Goal: Information Seeking & Learning: Find specific fact

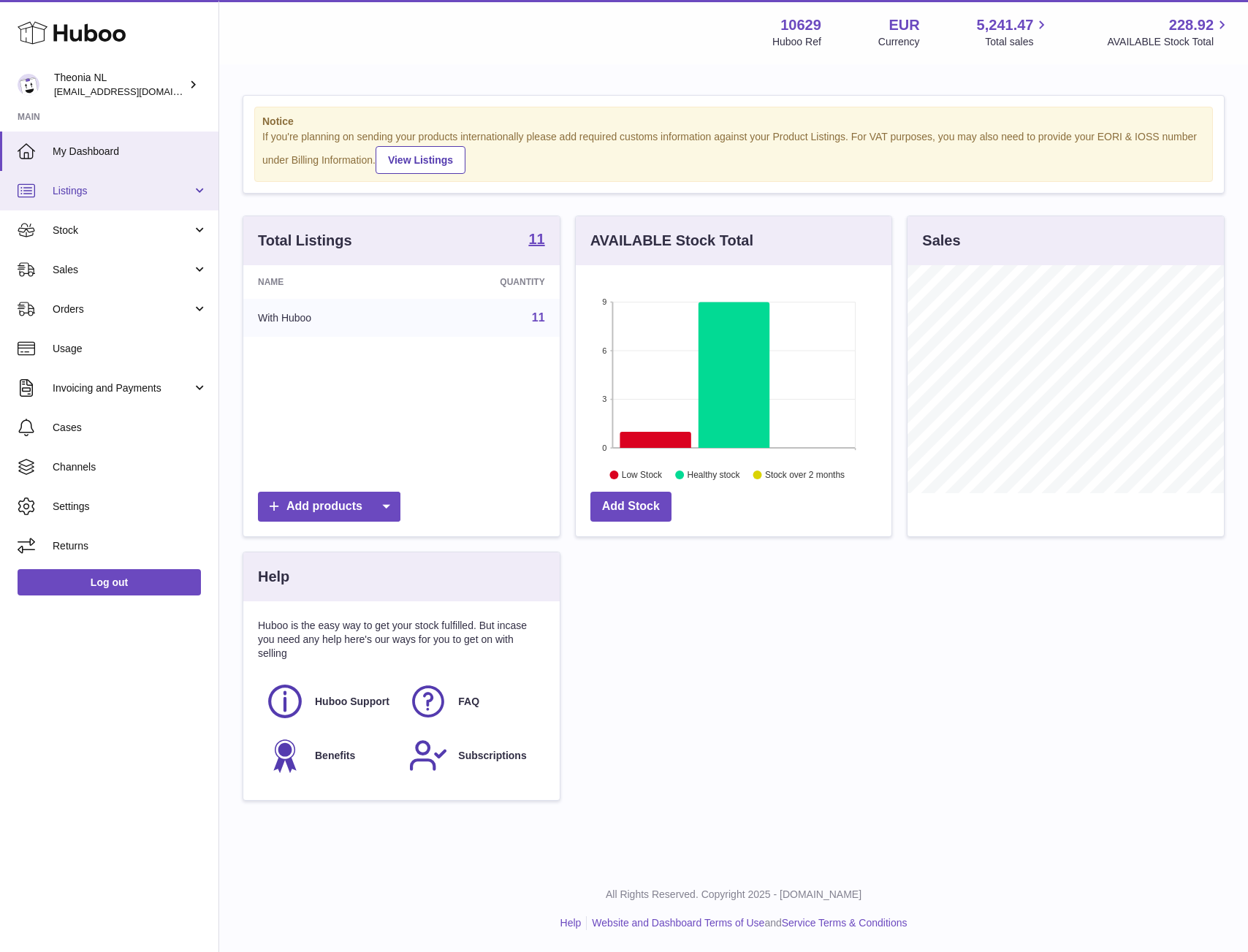
scroll to position [228, 316]
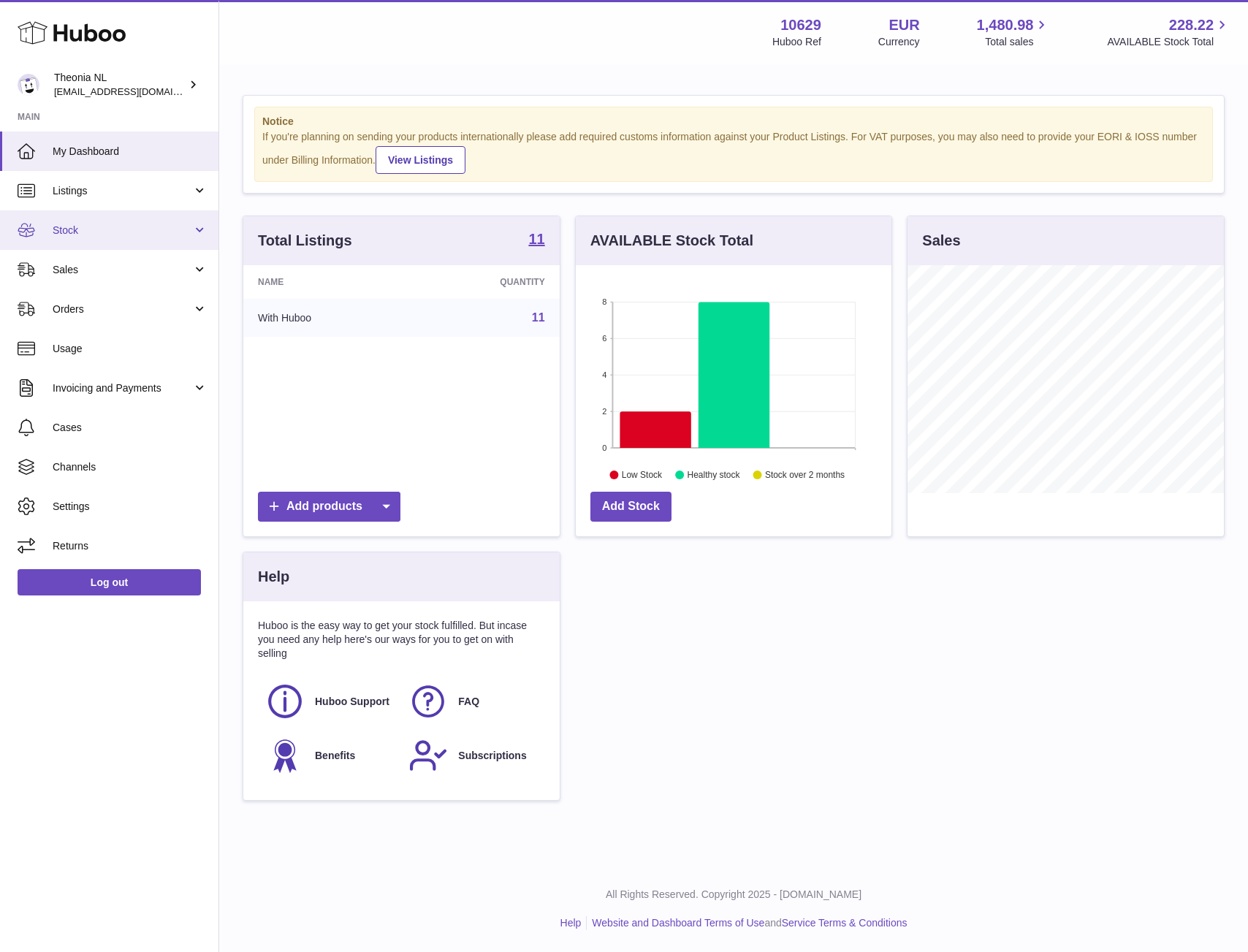
scroll to position [228, 316]
click at [110, 238] on link "Stock" at bounding box center [109, 229] width 219 height 39
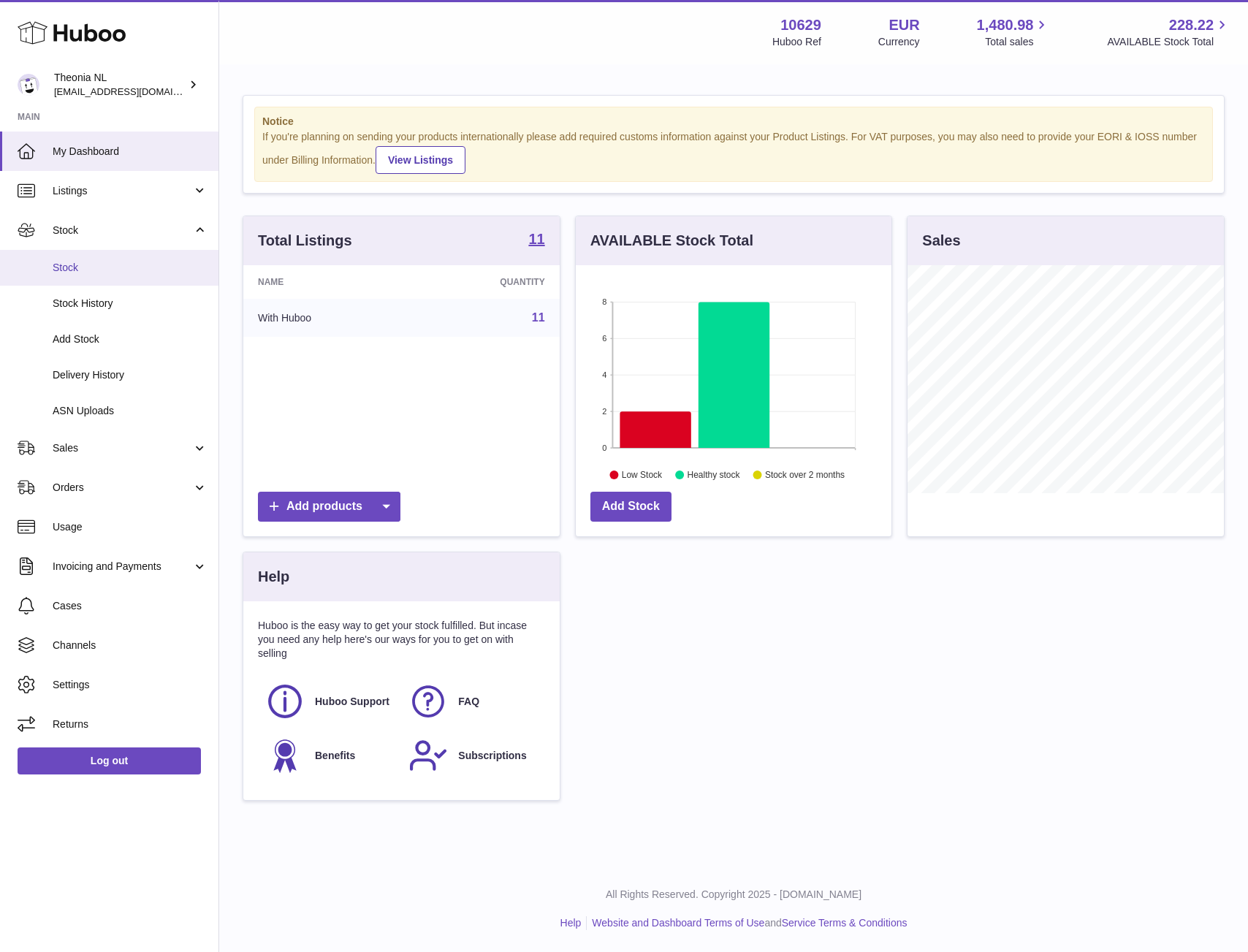
click at [106, 272] on span "Stock" at bounding box center [130, 268] width 155 height 14
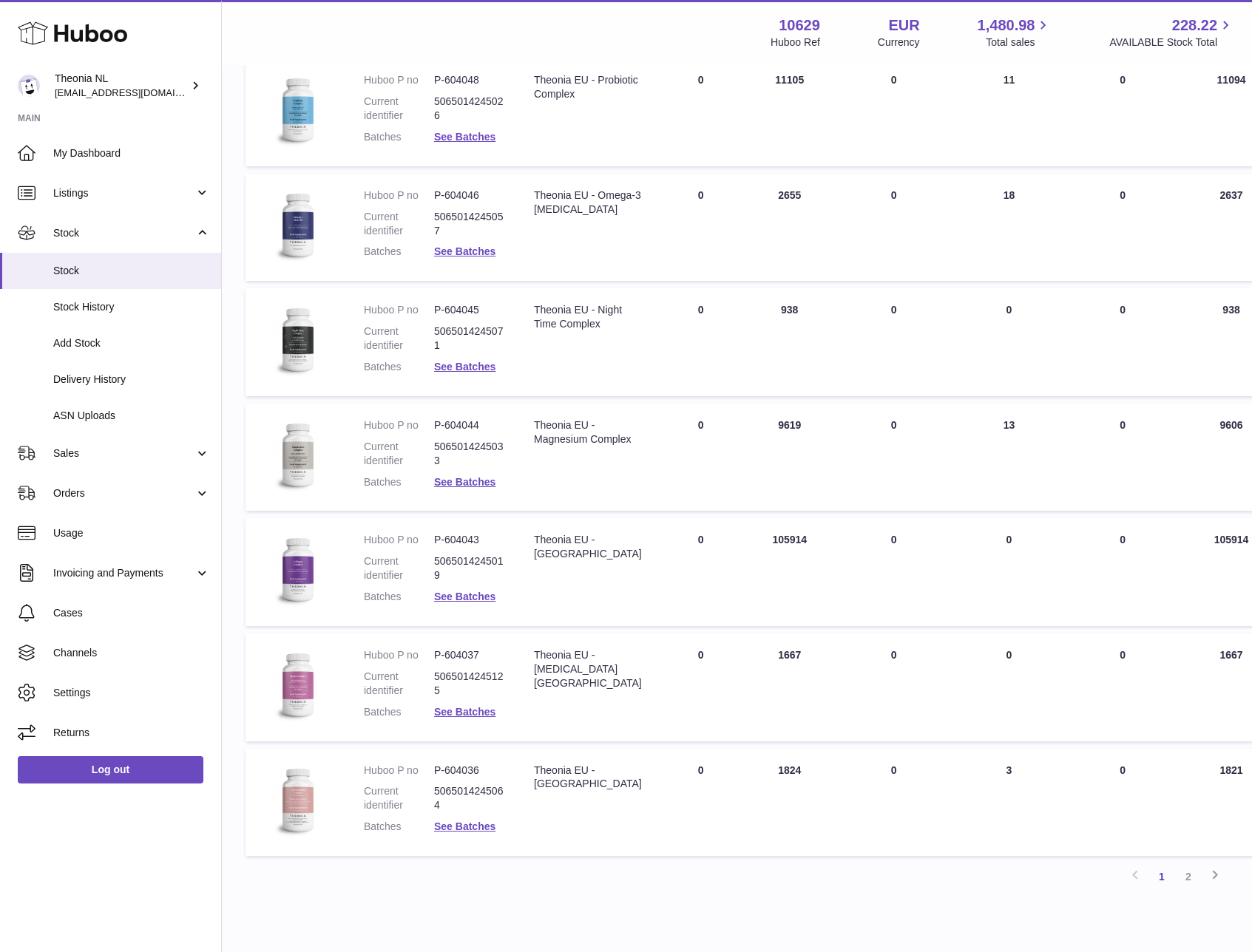
scroll to position [646, 0]
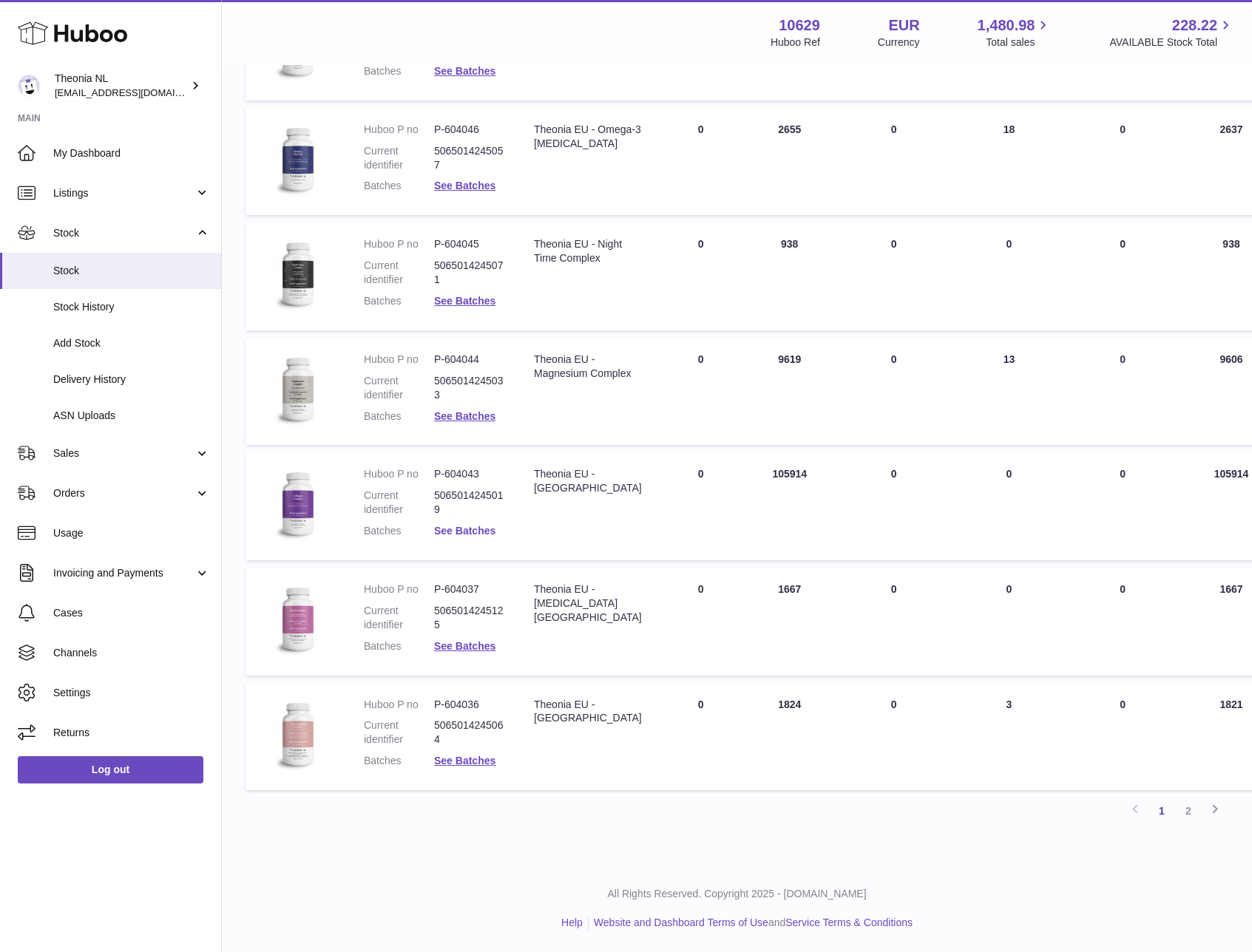
click at [471, 528] on link "See Batches" at bounding box center [464, 530] width 61 height 12
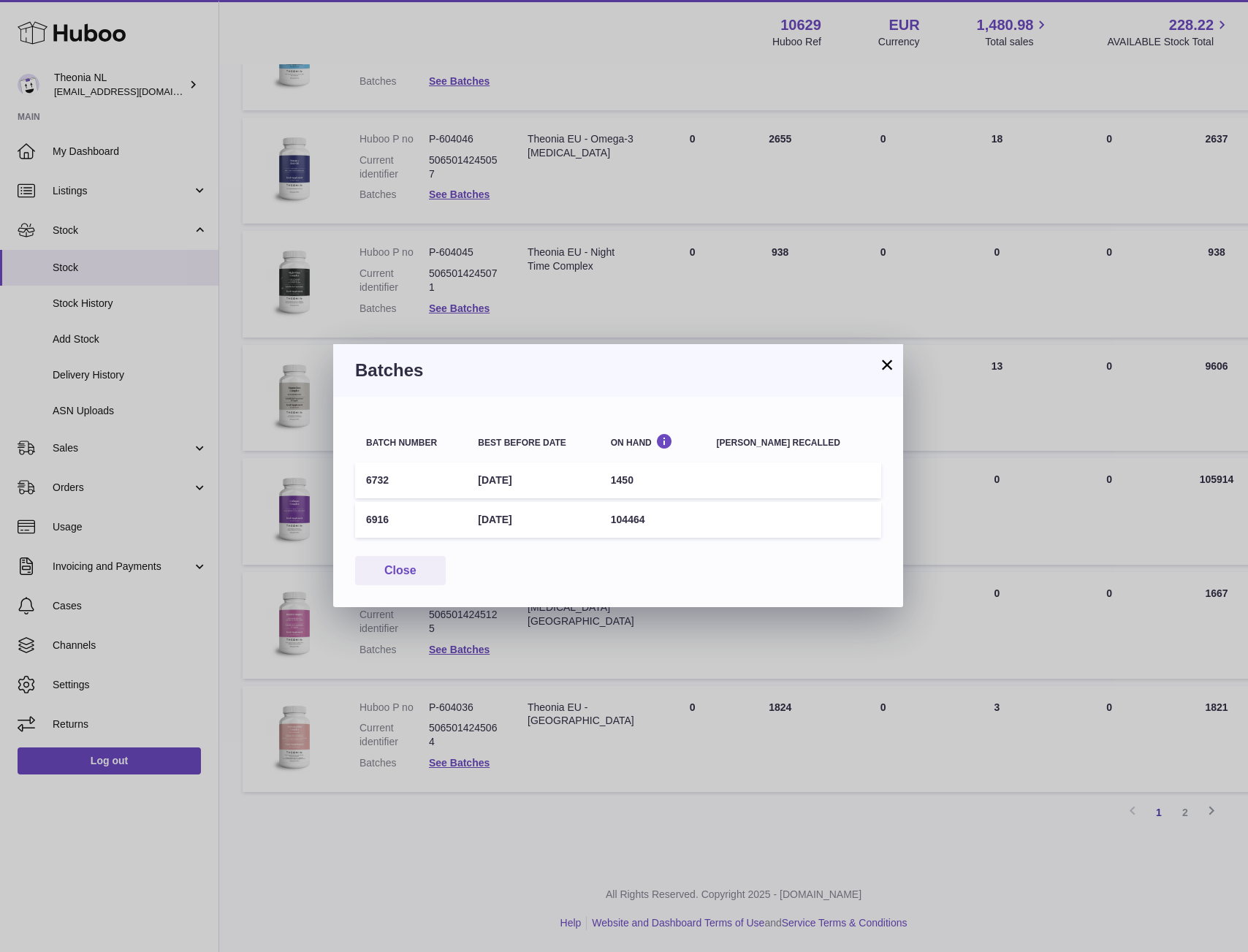
drag, startPoint x: 397, startPoint y: 519, endPoint x: 365, endPoint y: 517, distance: 32.1
click at [365, 517] on td "6916" at bounding box center [411, 519] width 112 height 36
copy td "6916"
click at [884, 363] on button "×" at bounding box center [887, 364] width 18 height 18
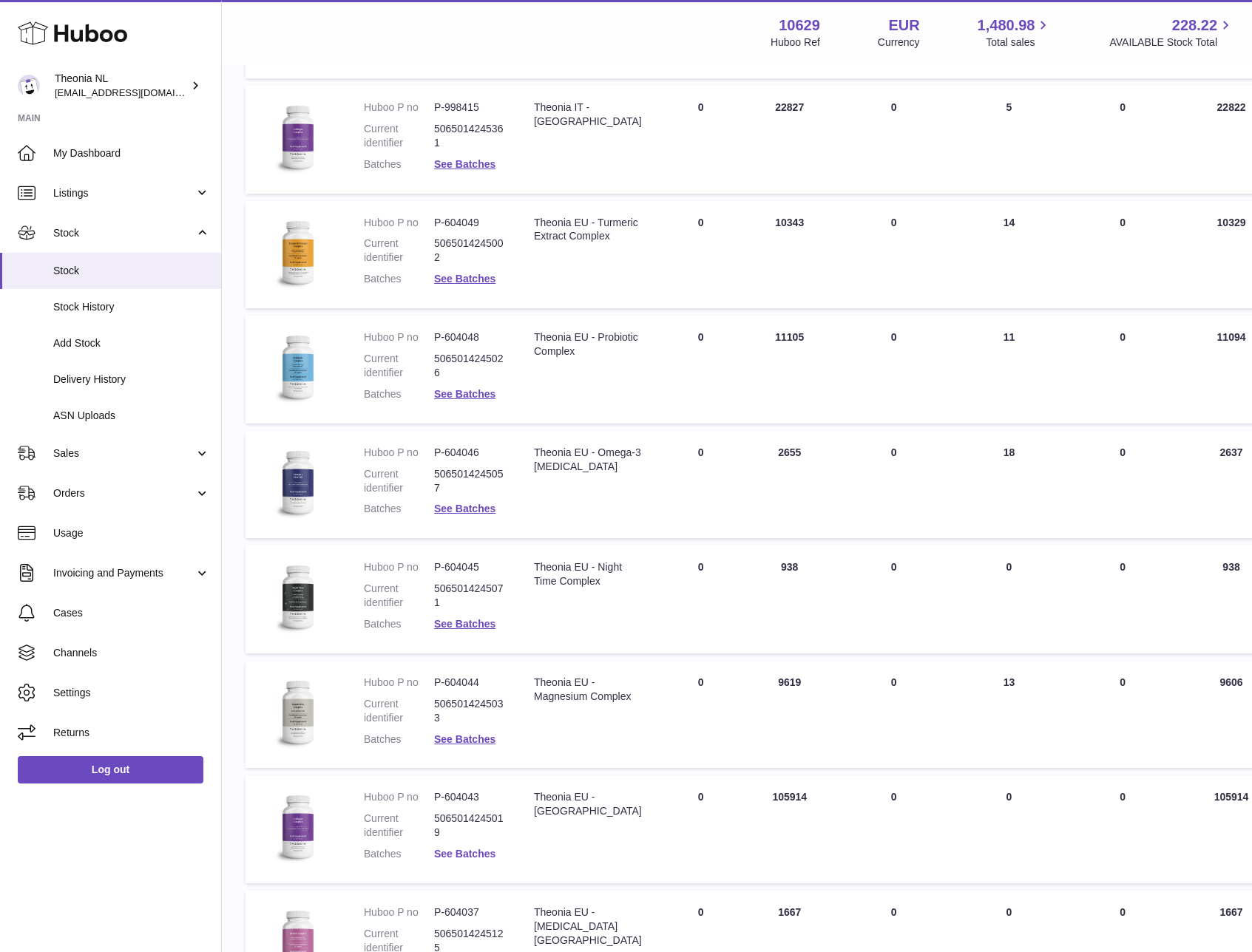
scroll to position [293, 0]
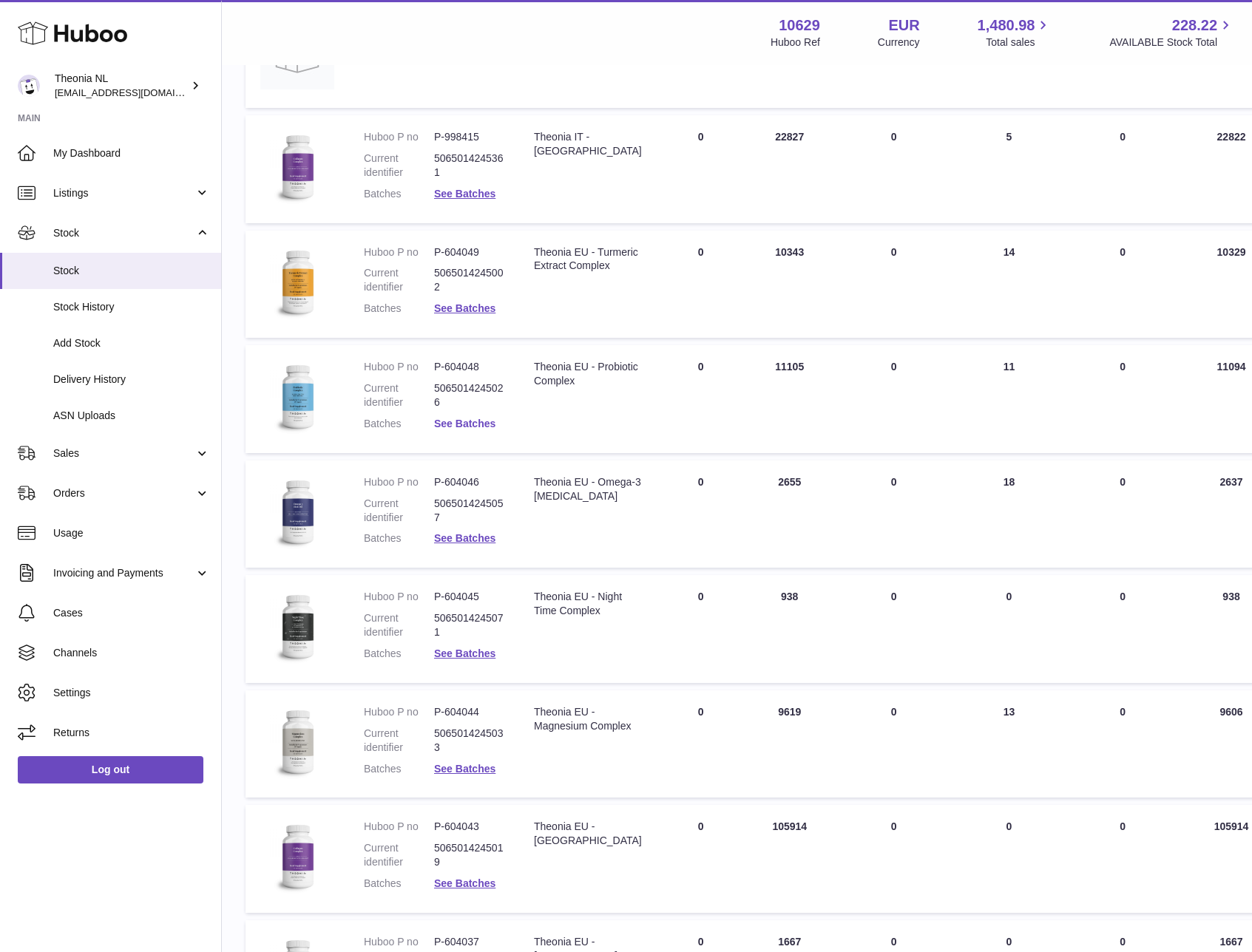
click at [476, 423] on link "See Batches" at bounding box center [464, 423] width 61 height 12
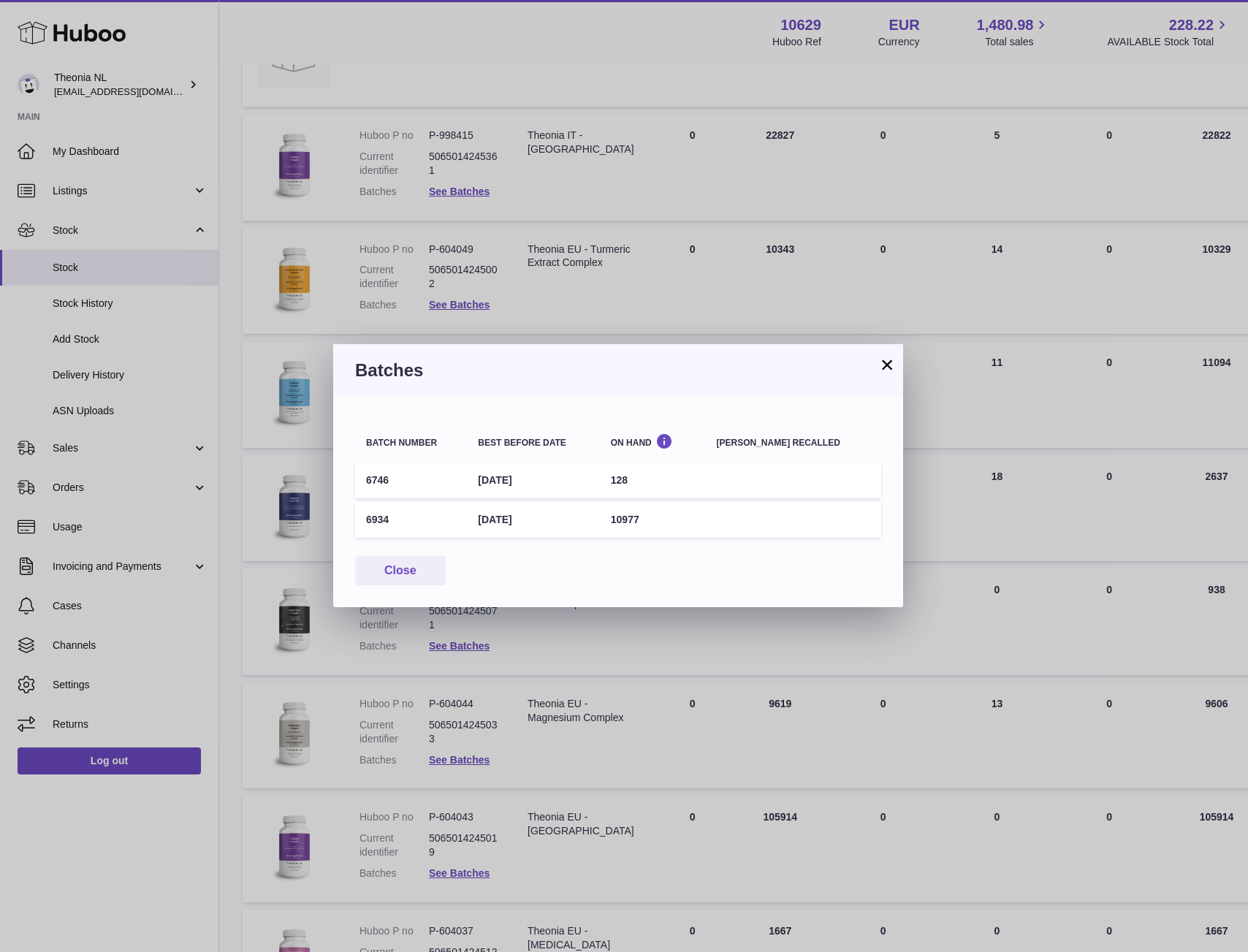
click at [375, 519] on td "6934" at bounding box center [411, 519] width 112 height 36
drag, startPoint x: 390, startPoint y: 519, endPoint x: 368, endPoint y: 521, distance: 22.1
click at [368, 521] on td "6934" at bounding box center [411, 519] width 112 height 36
copy td "6934"
click at [403, 568] on button "Close" at bounding box center [400, 571] width 91 height 30
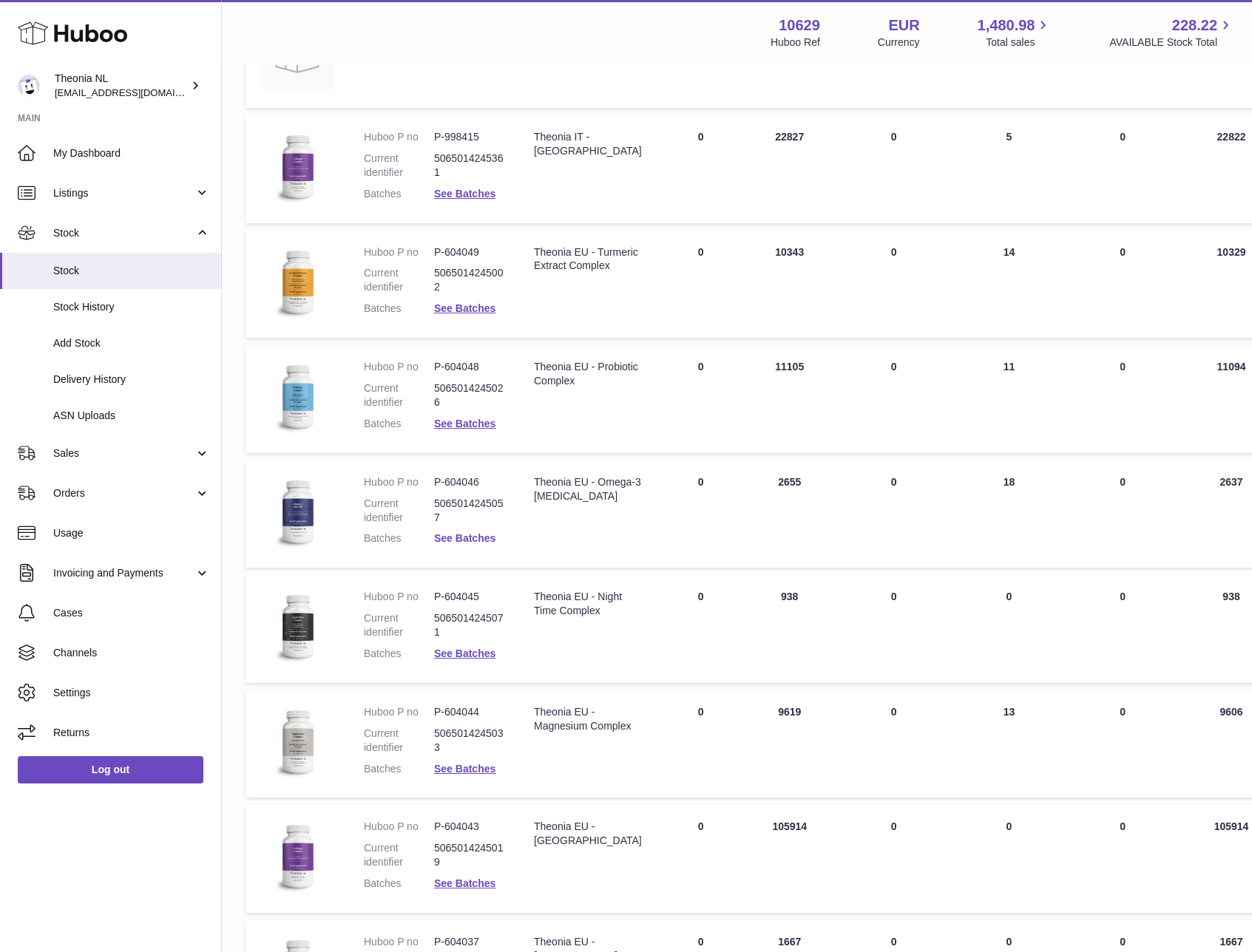
click at [465, 535] on link "See Batches" at bounding box center [464, 538] width 61 height 12
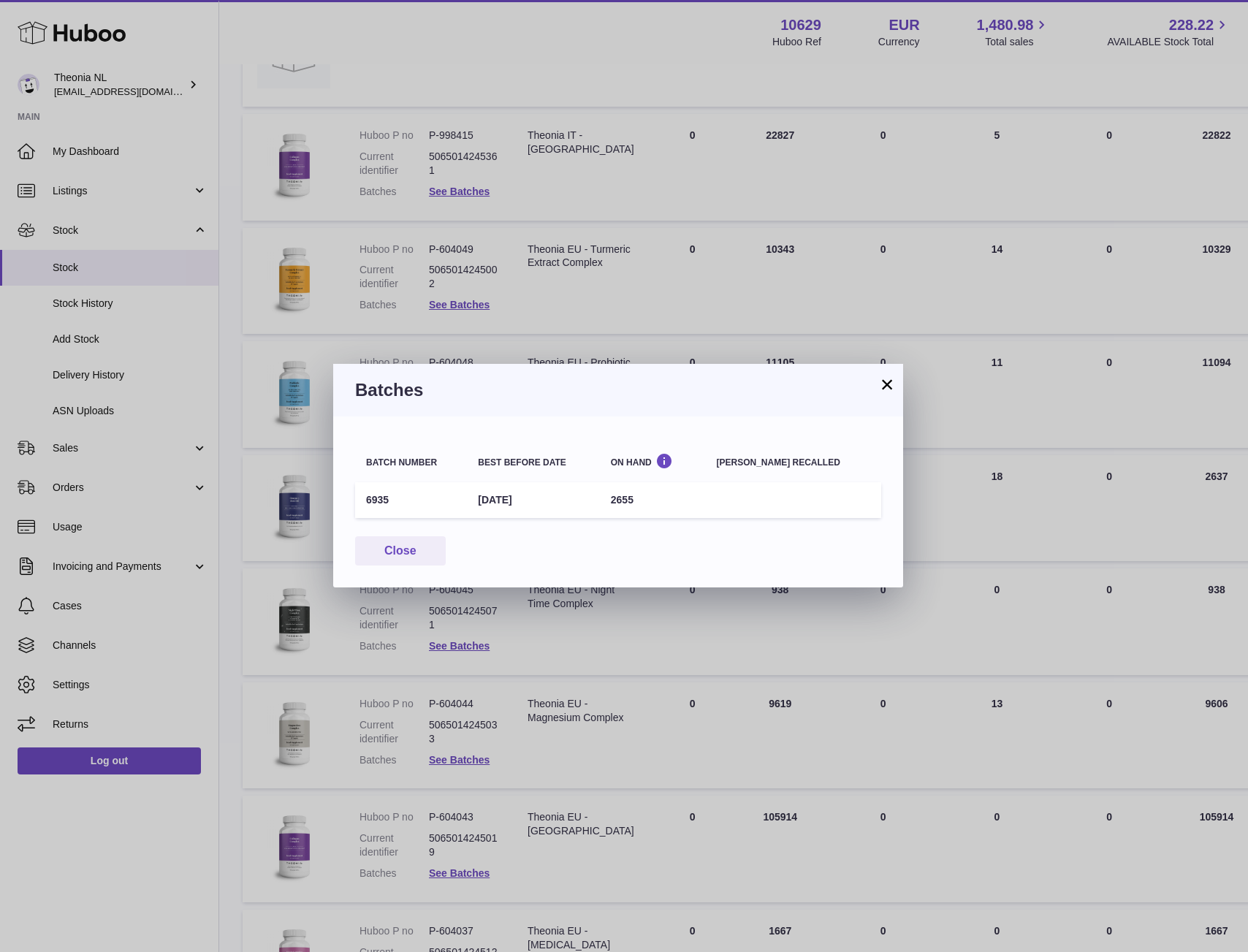
click at [380, 499] on td "6935" at bounding box center [411, 500] width 112 height 36
copy td "6935"
click at [881, 387] on button "×" at bounding box center [887, 384] width 18 height 18
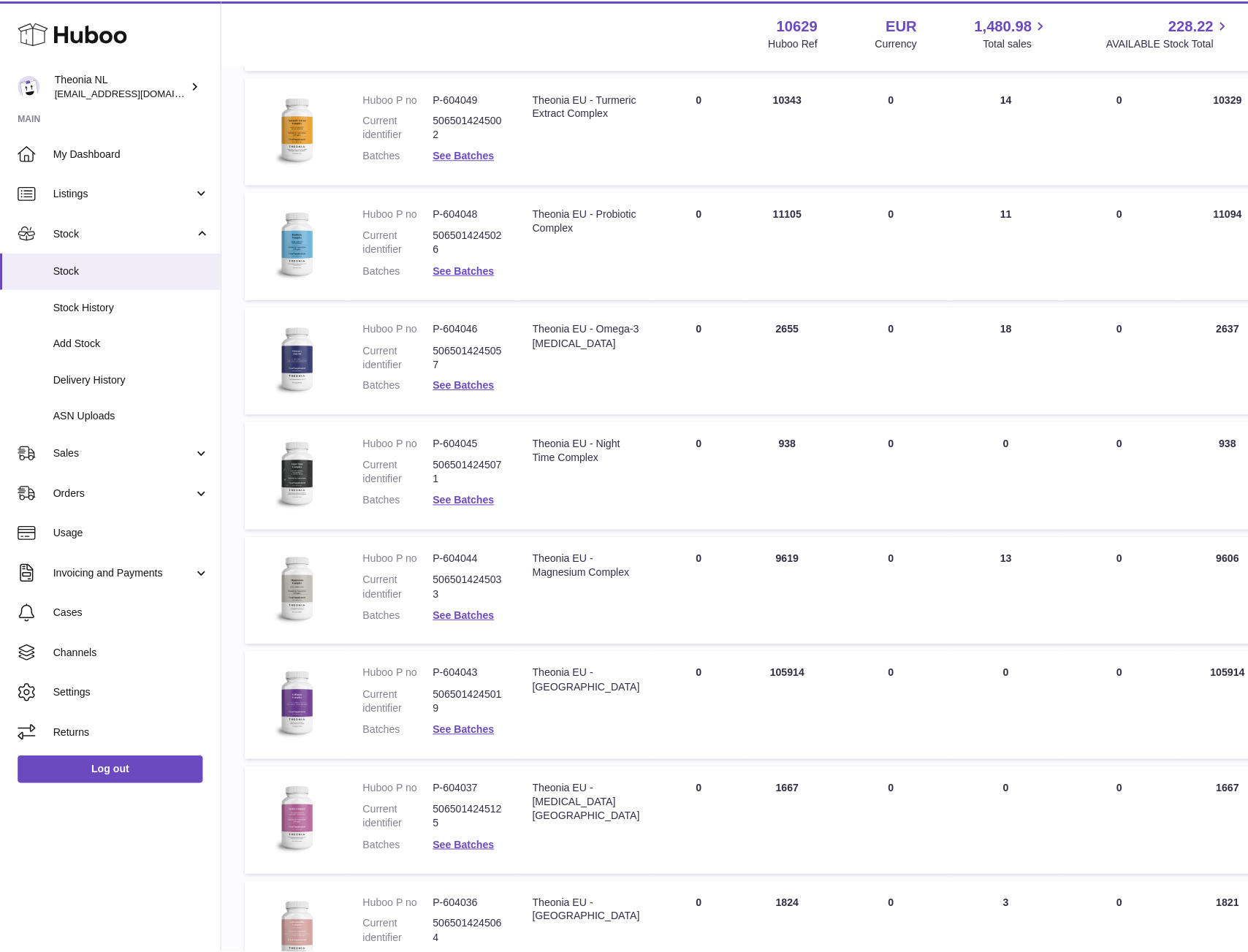
scroll to position [453, 0]
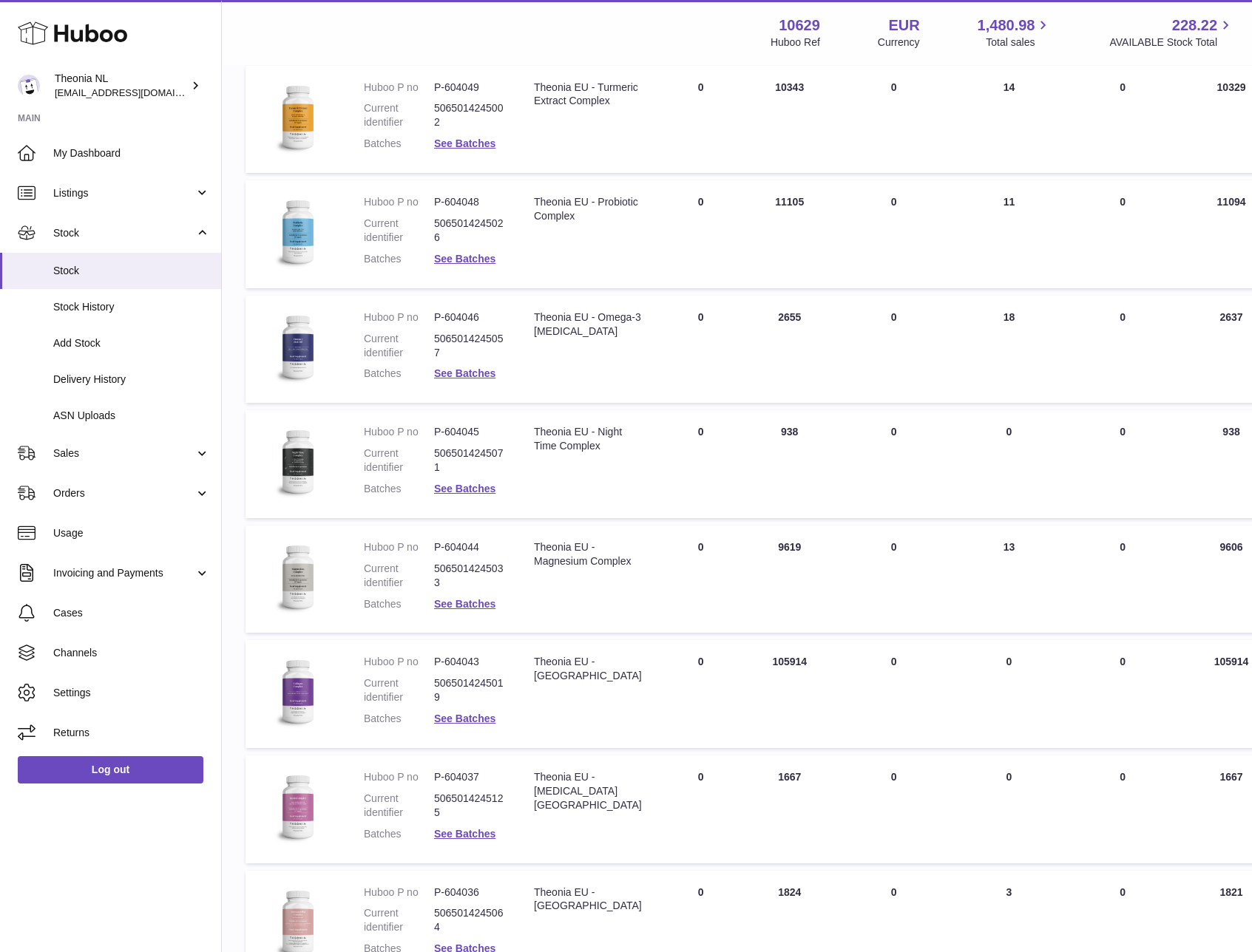
click at [460, 199] on dd "P-604048" at bounding box center [469, 202] width 70 height 14
copy dl "P-604048"
click at [452, 317] on dd "P-604046" at bounding box center [469, 317] width 70 height 14
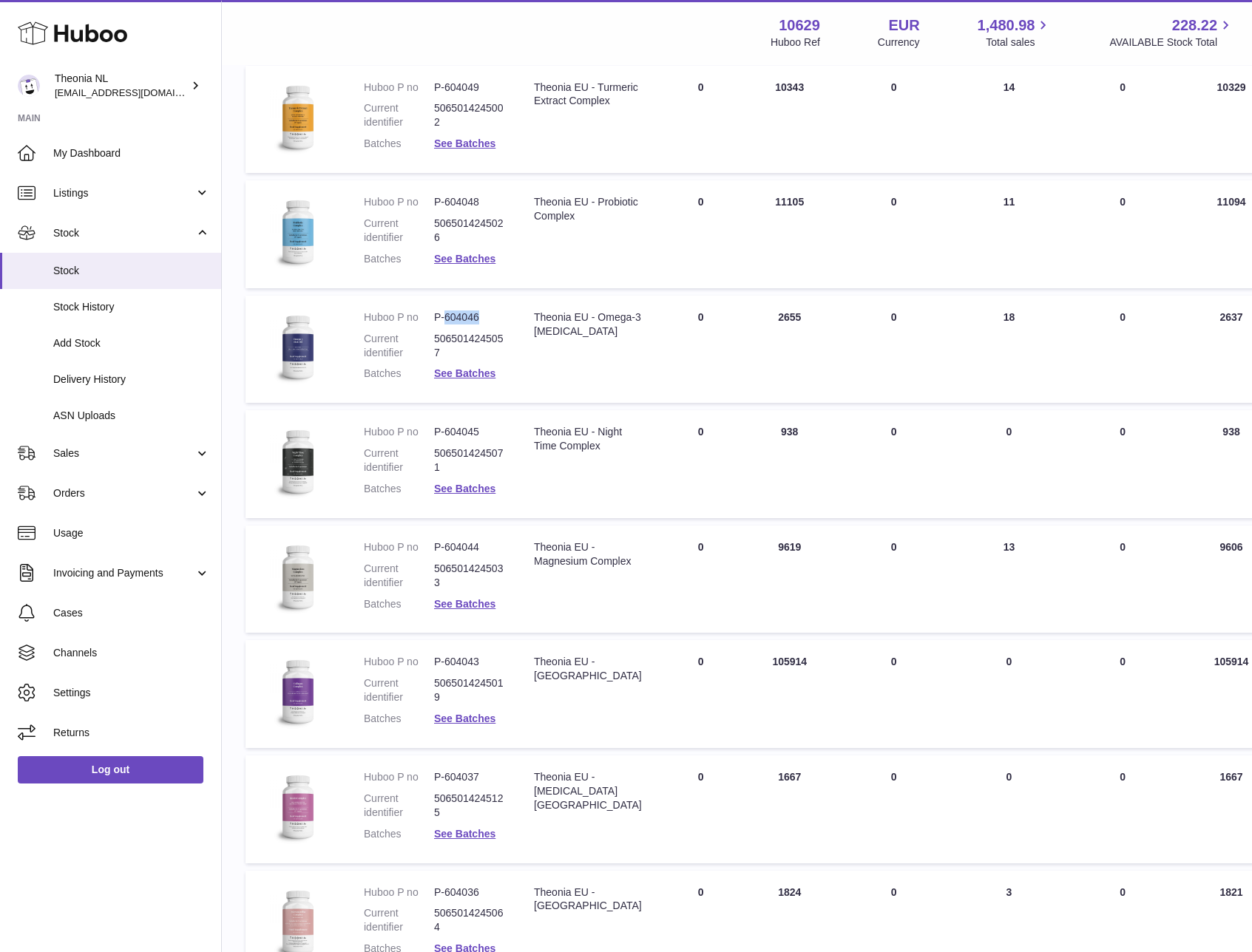
click at [452, 317] on dd "P-604046" at bounding box center [469, 317] width 70 height 14
copy dl "P-604046"
click at [449, 659] on dd "P-604043" at bounding box center [469, 662] width 70 height 14
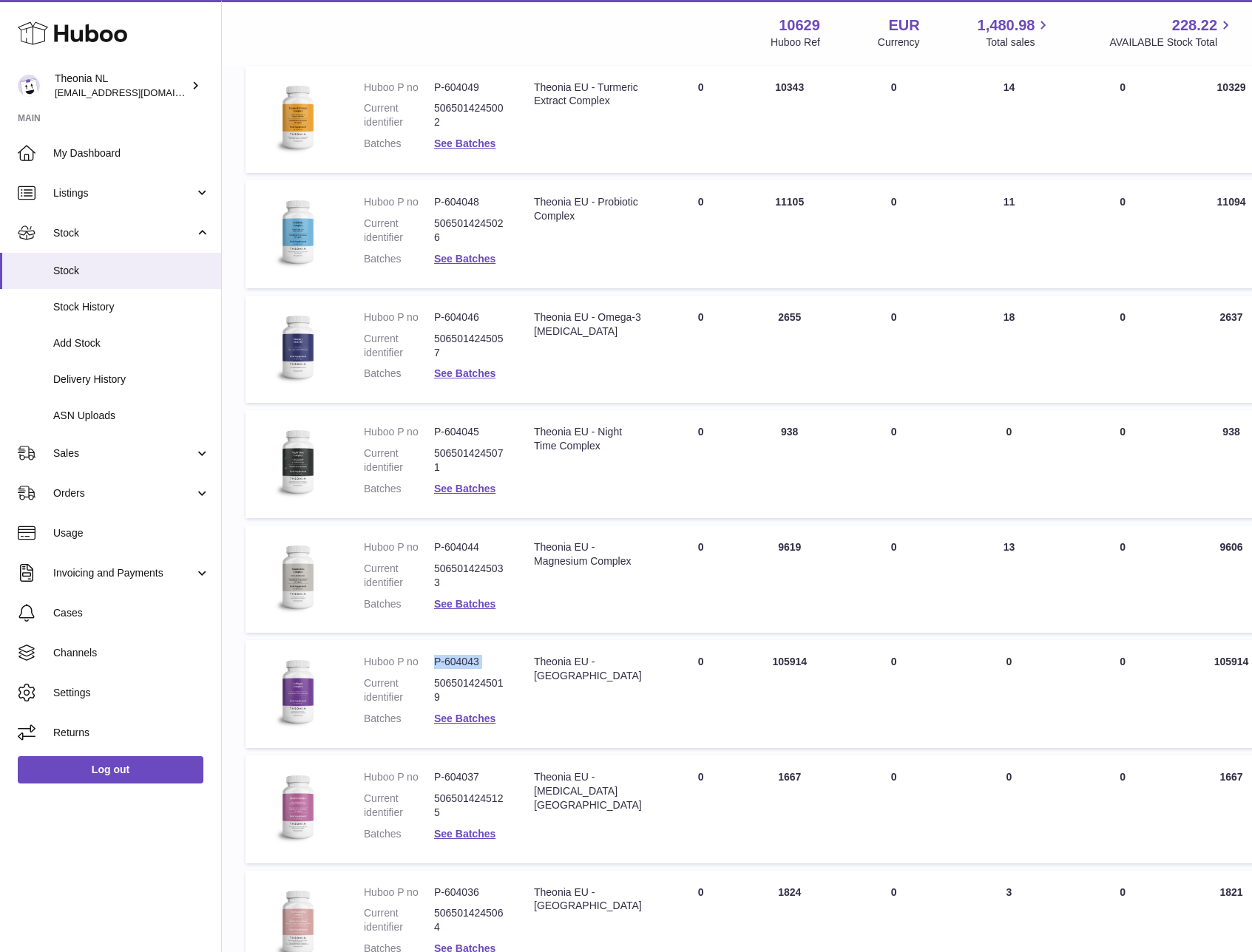
click at [449, 659] on dd "P-604043" at bounding box center [469, 662] width 70 height 14
copy dl "P-604043"
click at [458, 659] on dd "P-604043" at bounding box center [469, 662] width 70 height 14
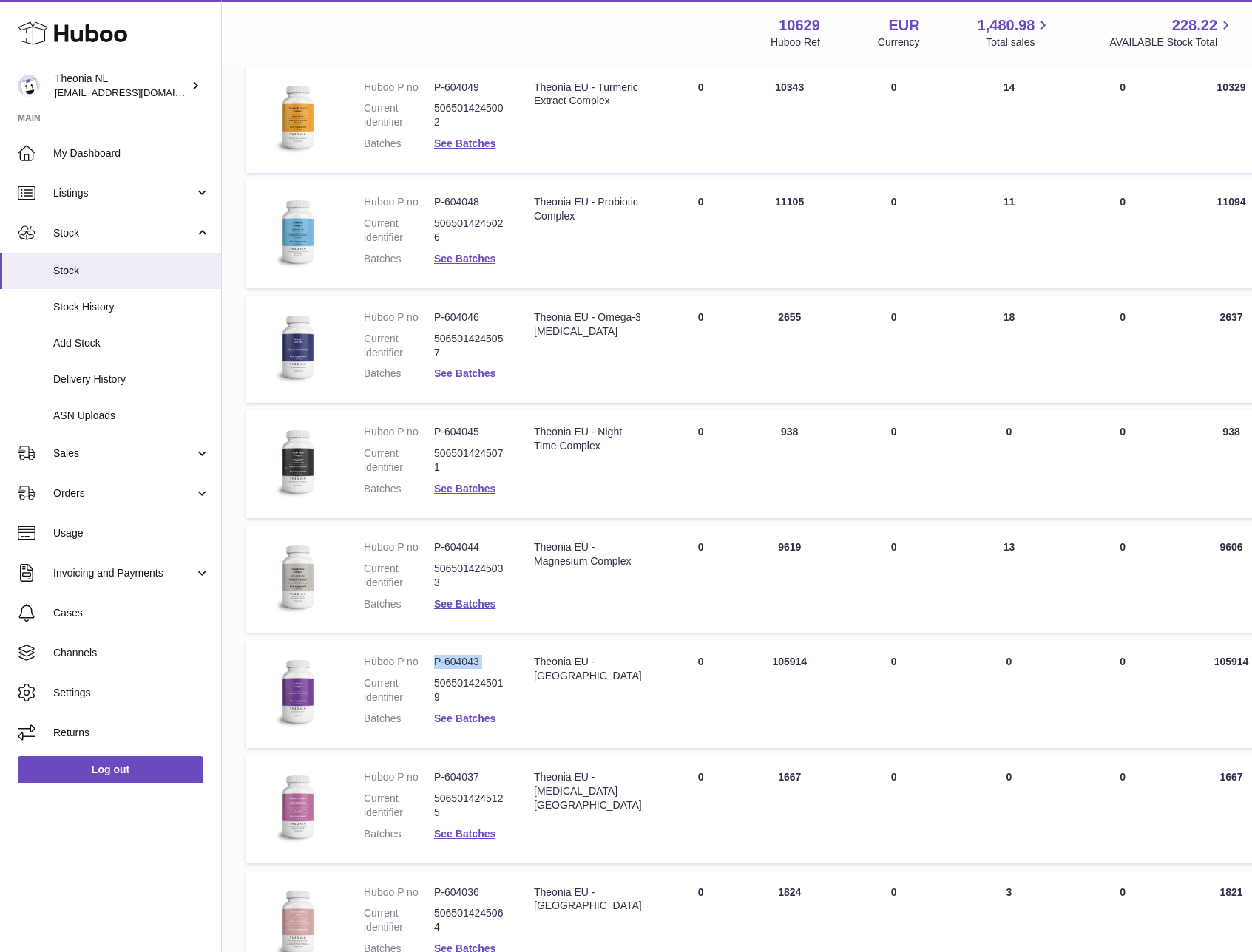
click at [467, 719] on link "See Batches" at bounding box center [464, 718] width 61 height 12
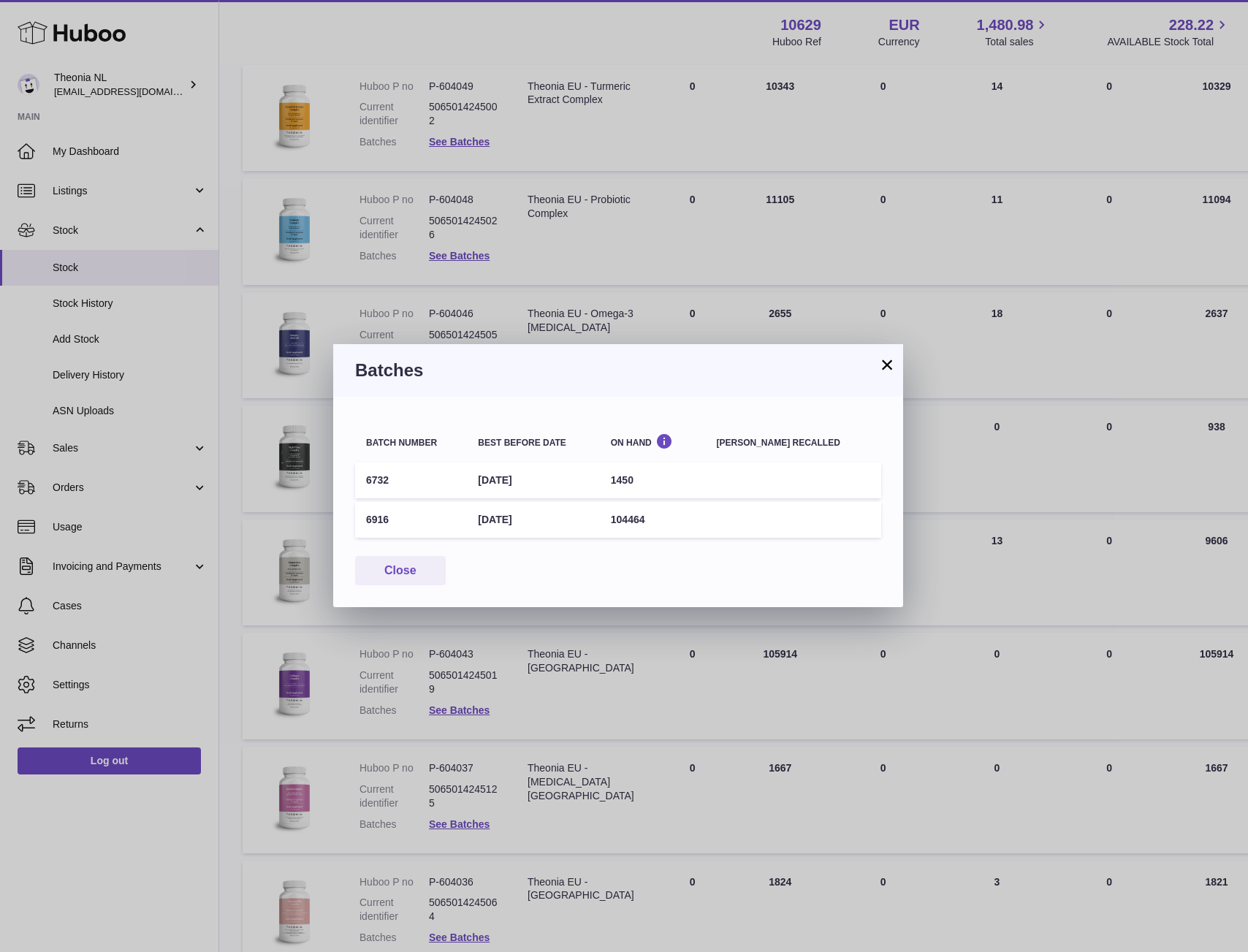
click at [380, 520] on td "6916" at bounding box center [411, 519] width 112 height 36
copy td "6916"
click at [887, 367] on button "×" at bounding box center [887, 364] width 18 height 18
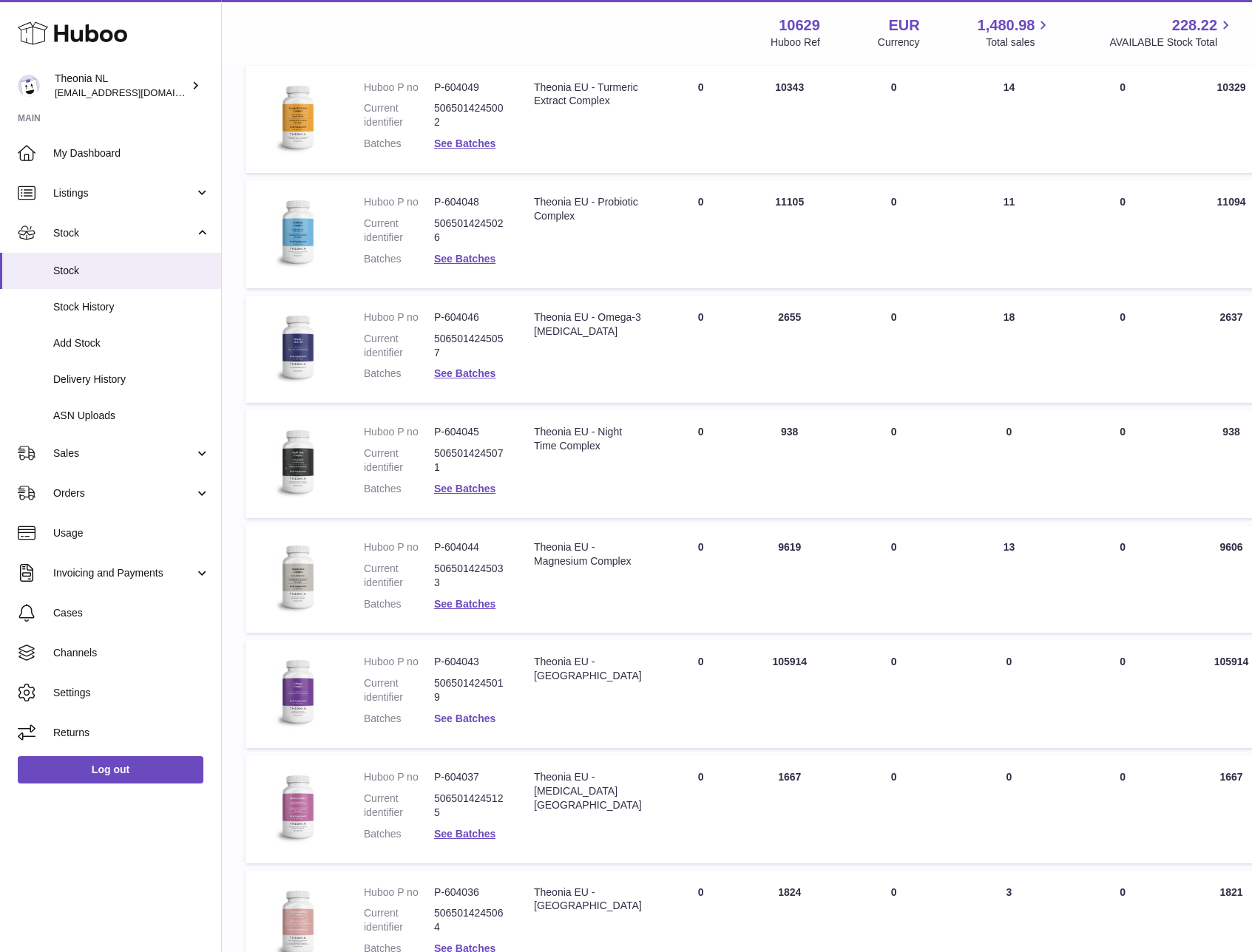
click at [476, 720] on link "See Batches" at bounding box center [464, 718] width 61 height 12
